Goal: Task Accomplishment & Management: Manage account settings

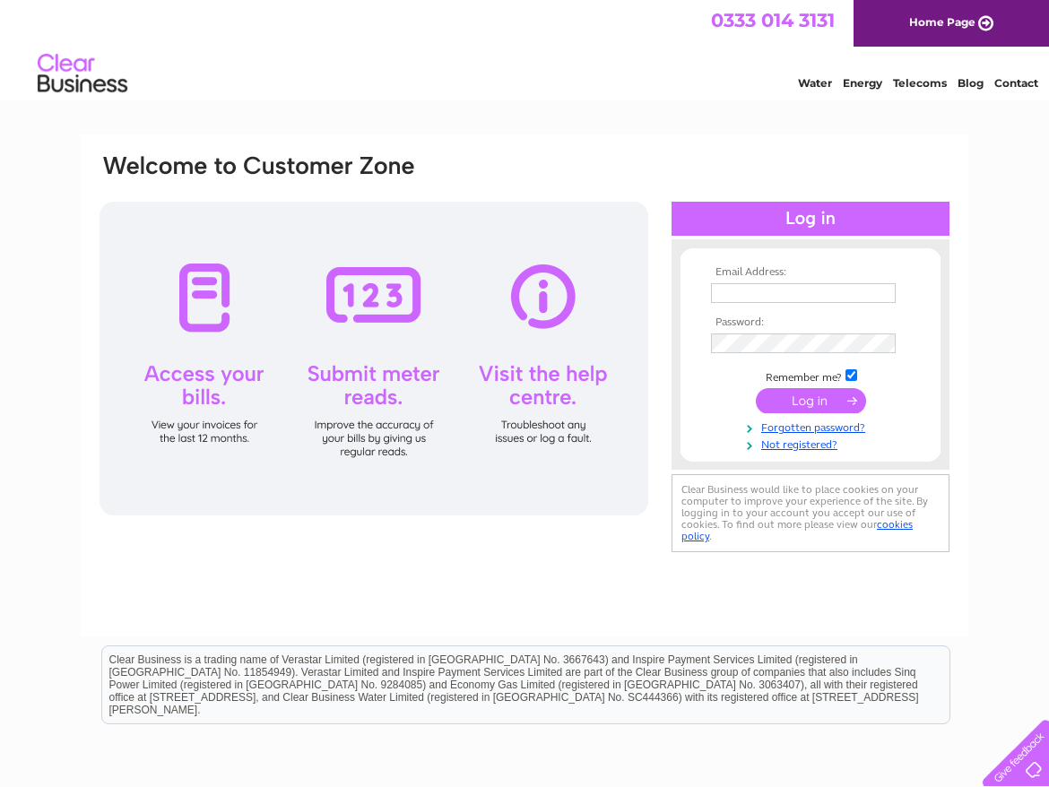
type input "[PERSON_NAME][EMAIL_ADDRESS][PERSON_NAME][DOMAIN_NAME]"
click at [197, 282] on div at bounding box center [374, 359] width 549 height 314
click at [196, 400] on div at bounding box center [374, 359] width 549 height 314
click at [780, 213] on div at bounding box center [811, 219] width 278 height 34
click at [813, 397] on input "submit" at bounding box center [811, 400] width 110 height 25
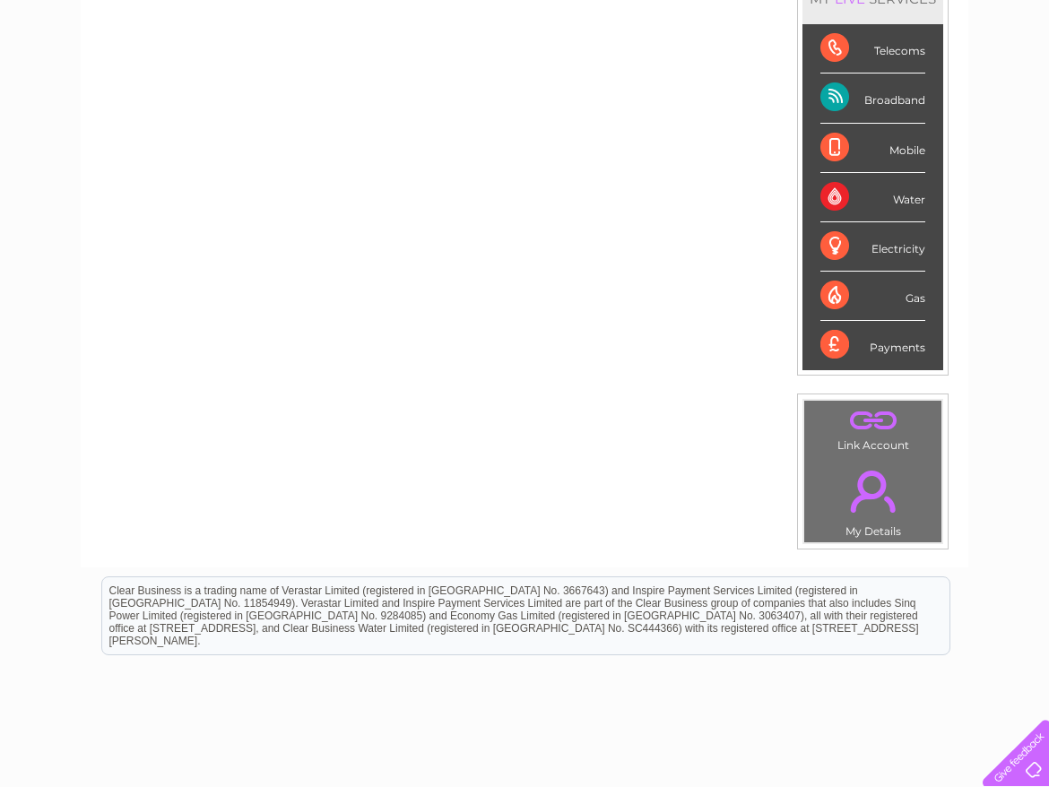
scroll to position [274, 0]
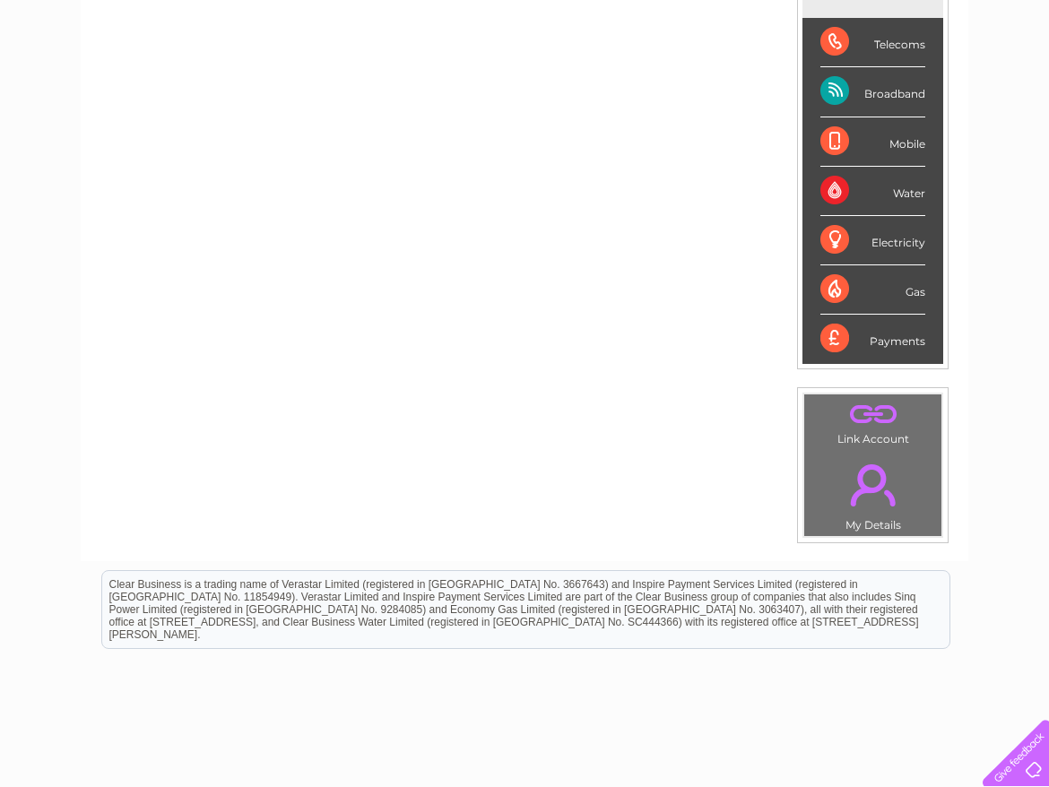
click at [870, 46] on div "Telecoms" at bounding box center [873, 42] width 105 height 49
click at [832, 35] on div "Telecoms" at bounding box center [873, 42] width 105 height 49
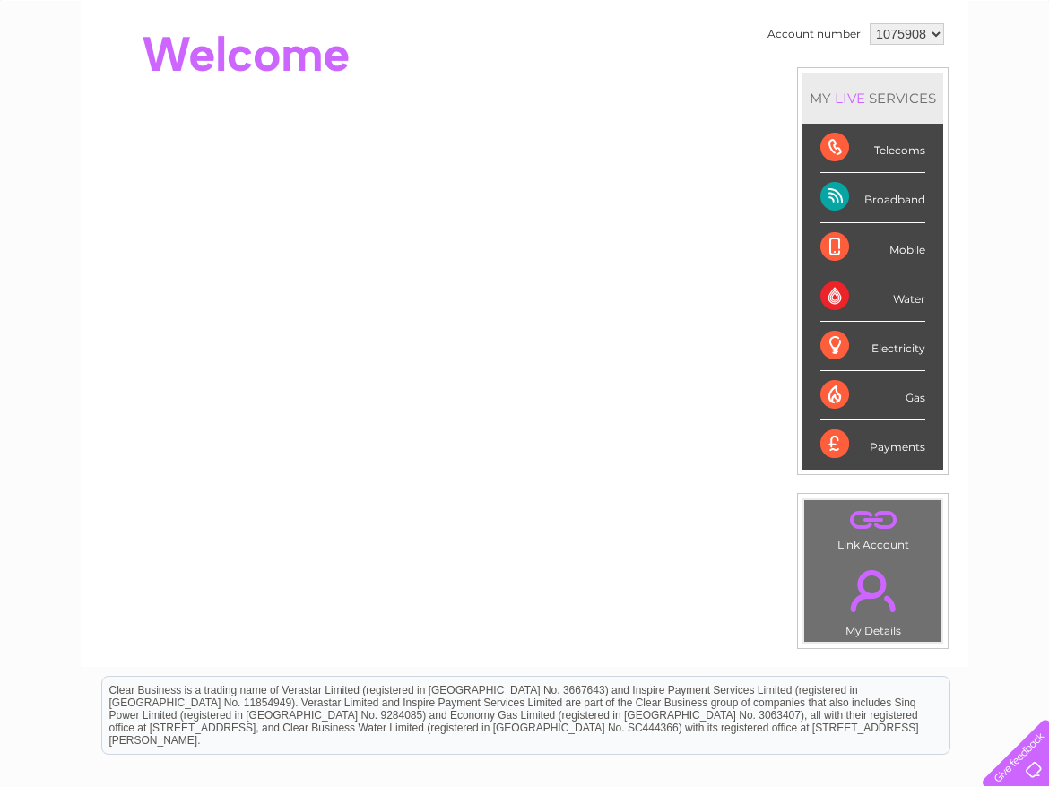
scroll to position [154, 0]
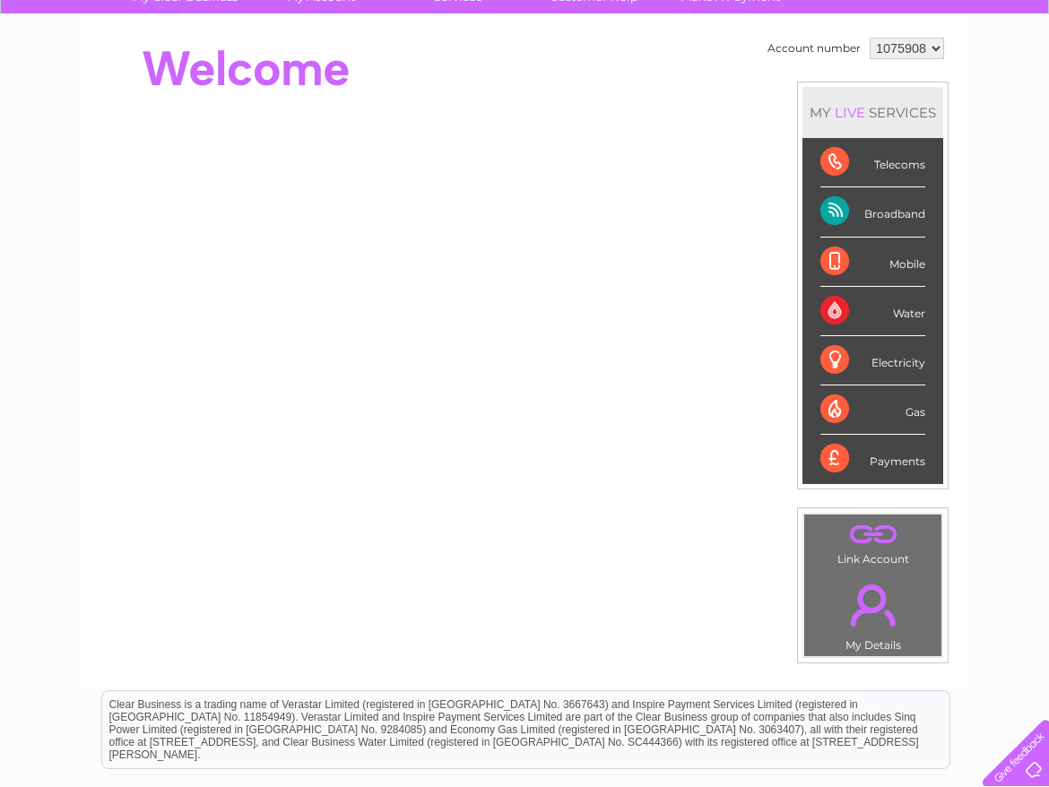
click at [936, 47] on select "1075908 1075932" at bounding box center [907, 49] width 74 height 22
select select "1075932"
click at [870, 38] on select "1075908 1075932" at bounding box center [907, 49] width 74 height 22
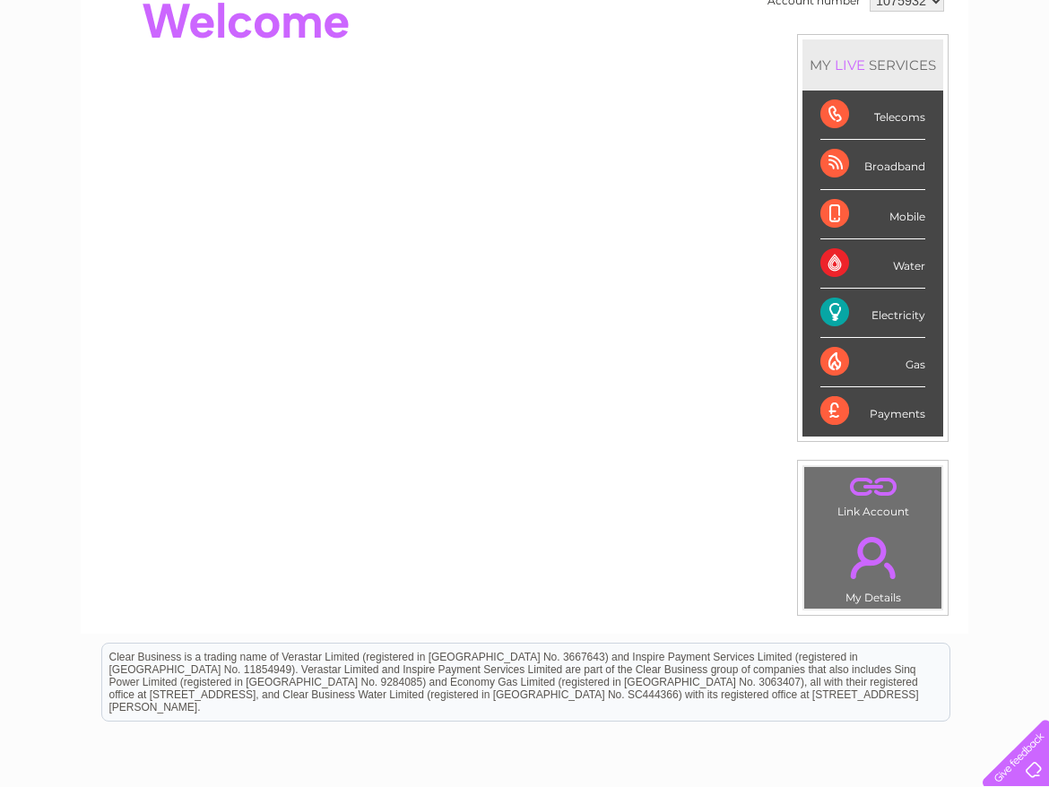
scroll to position [247, 0]
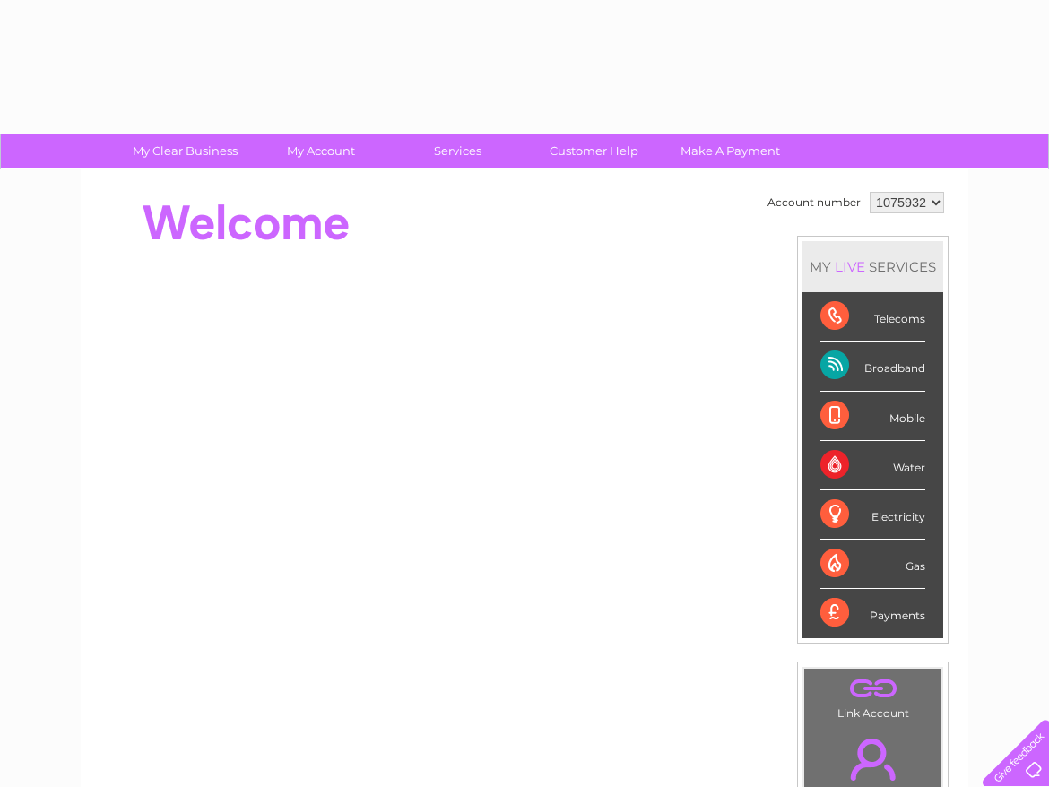
select select "1075932"
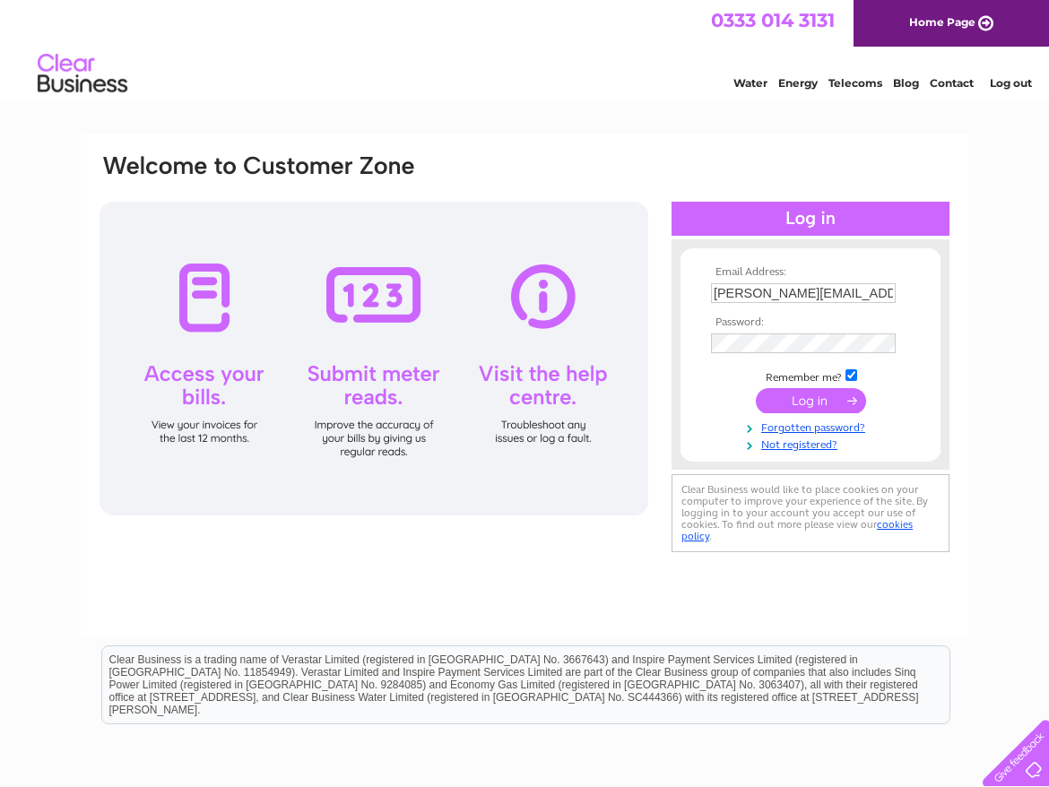
click at [792, 396] on input "submit" at bounding box center [811, 400] width 110 height 25
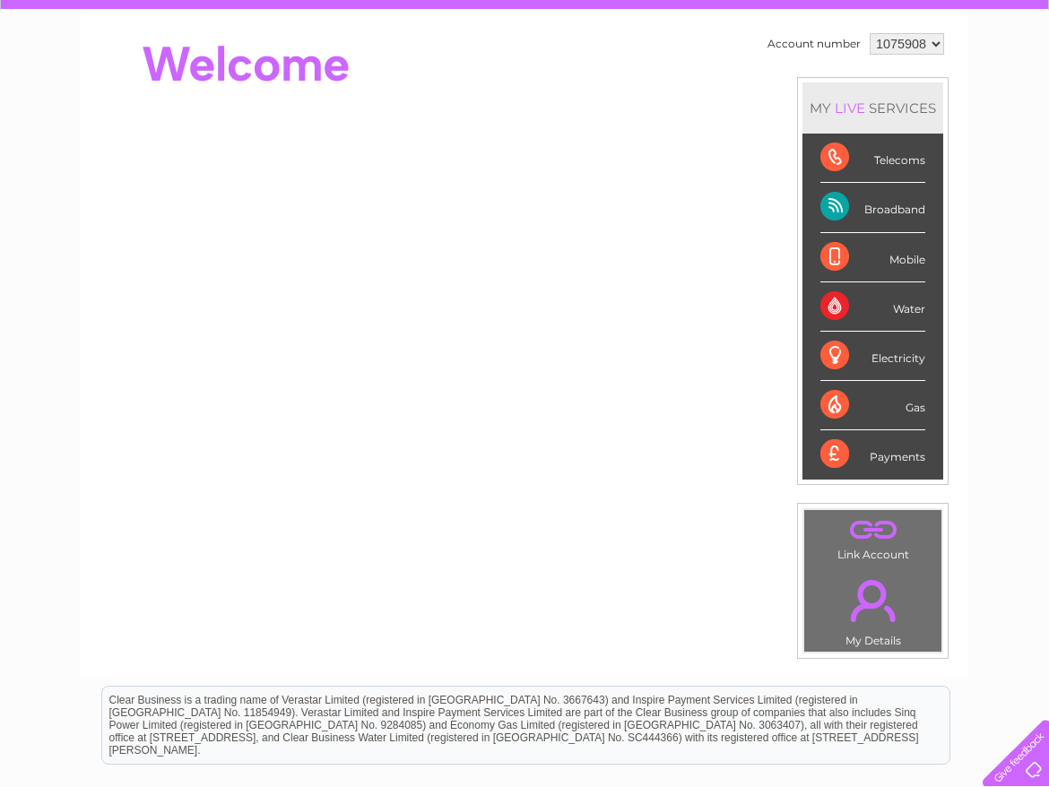
scroll to position [162, 0]
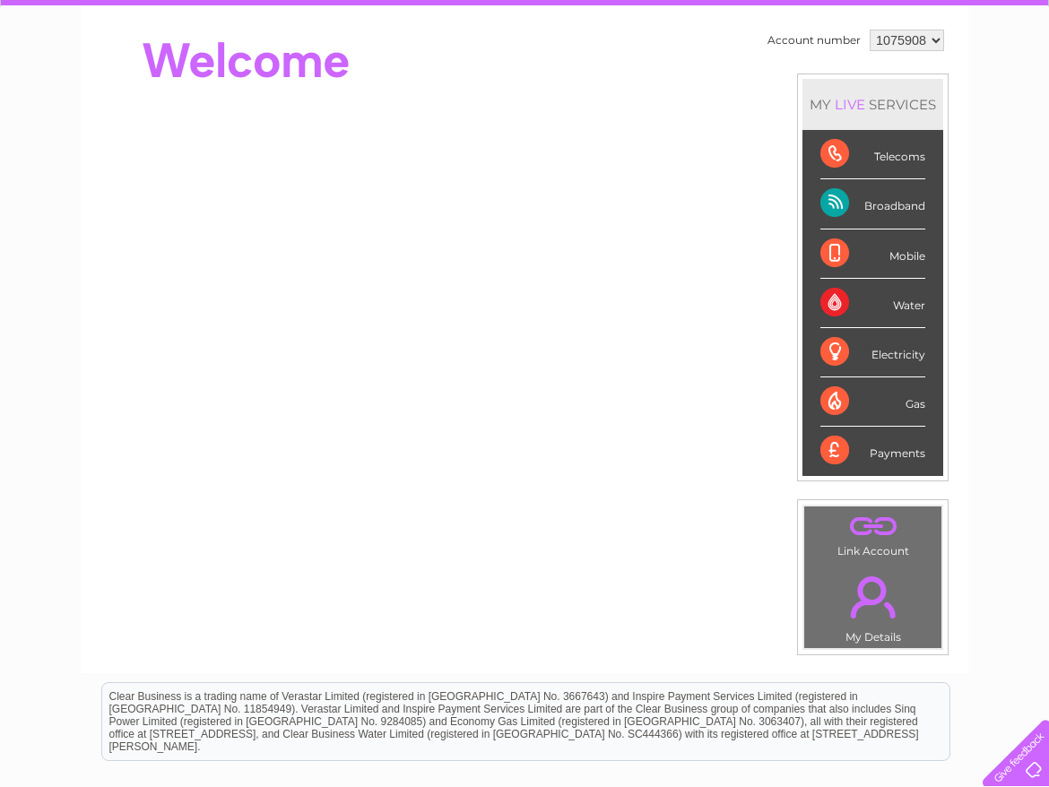
click at [868, 453] on div "Payments" at bounding box center [873, 451] width 105 height 48
click at [840, 451] on div "Payments" at bounding box center [873, 451] width 105 height 48
